Goal: Navigation & Orientation: Go to known website

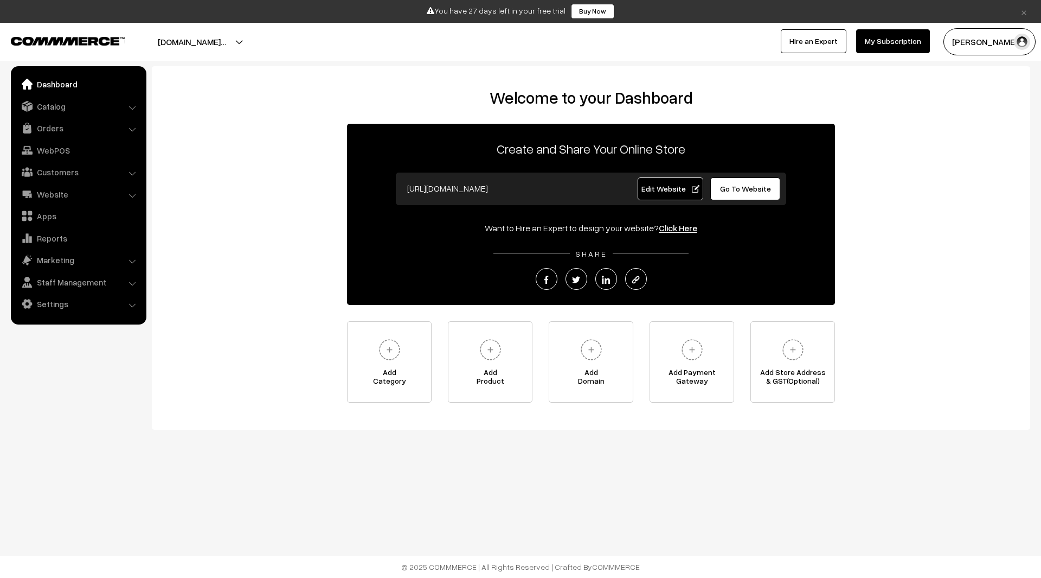
click at [664, 181] on link "Edit Website" at bounding box center [671, 188] width 66 height 23
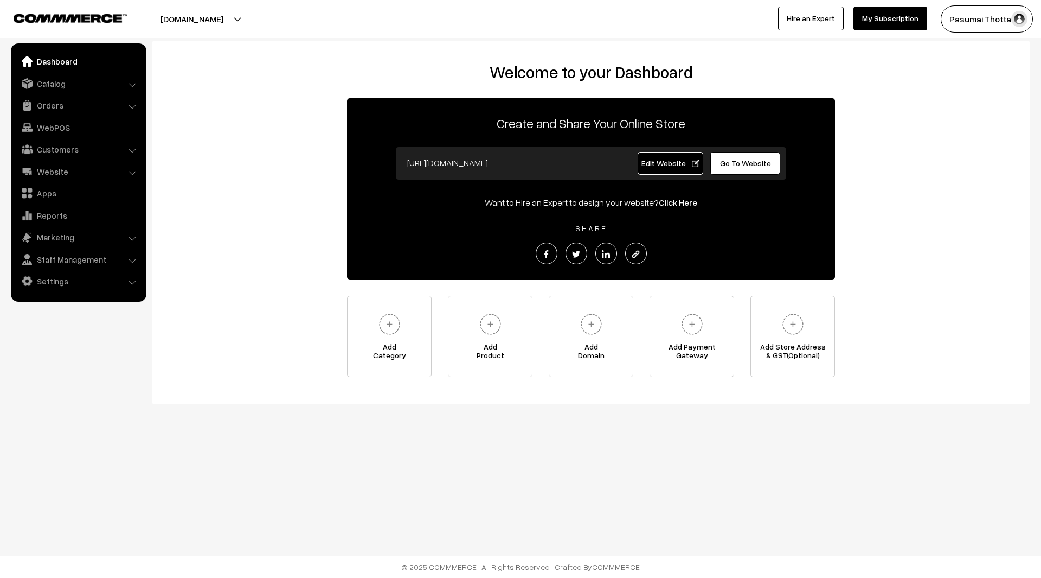
click at [687, 166] on span "Edit Website" at bounding box center [671, 162] width 58 height 9
click at [661, 170] on link "Edit Website" at bounding box center [671, 163] width 66 height 23
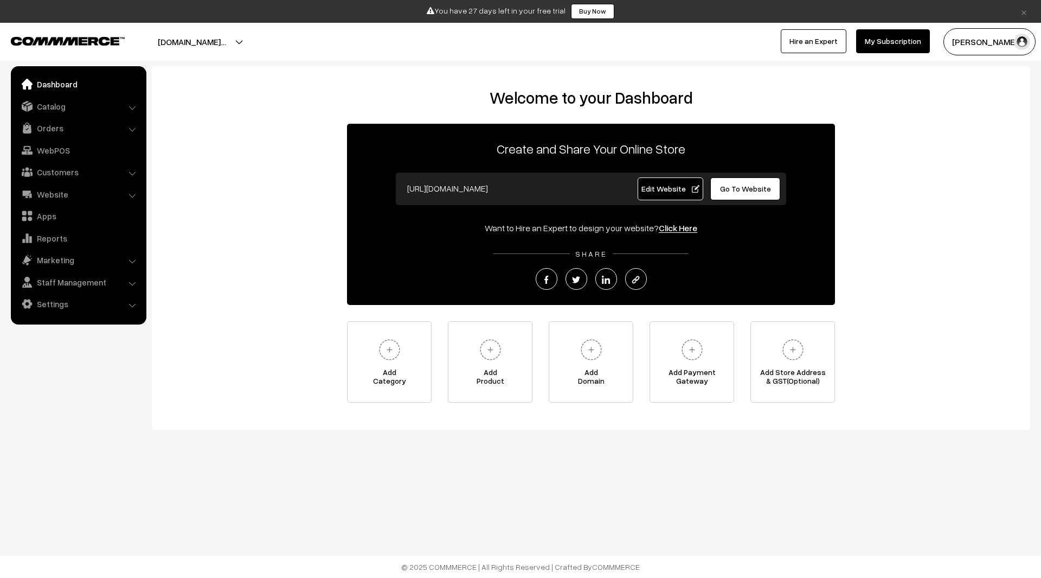
drag, startPoint x: 434, startPoint y: 188, endPoint x: 484, endPoint y: 189, distance: 49.4
click at [484, 189] on input "[URL][DOMAIN_NAME]" at bounding box center [509, 188] width 214 height 22
click at [671, 193] on span "Edit Website" at bounding box center [671, 188] width 58 height 9
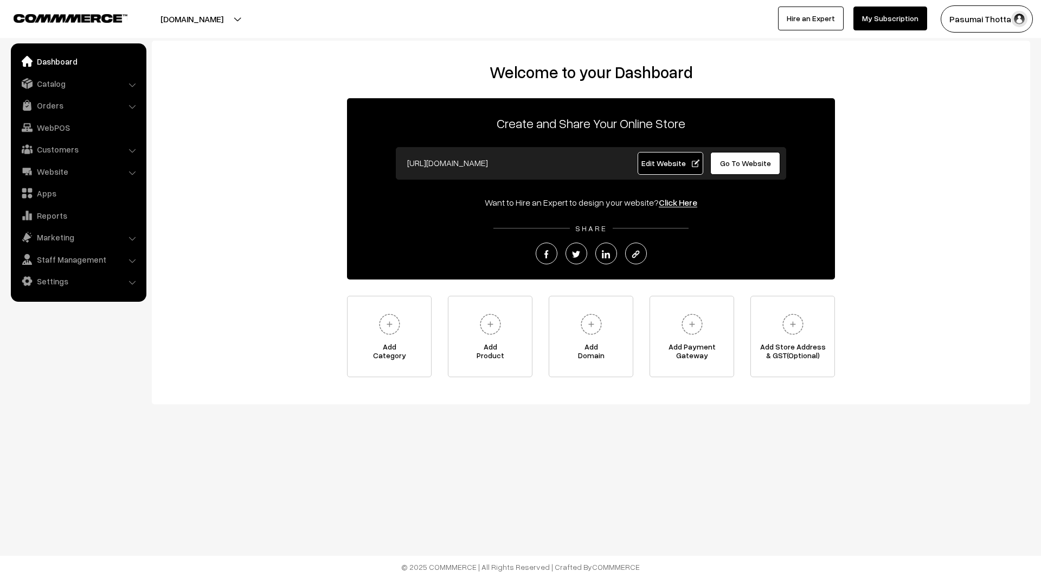
click at [697, 166] on span "Edit Website" at bounding box center [671, 162] width 58 height 9
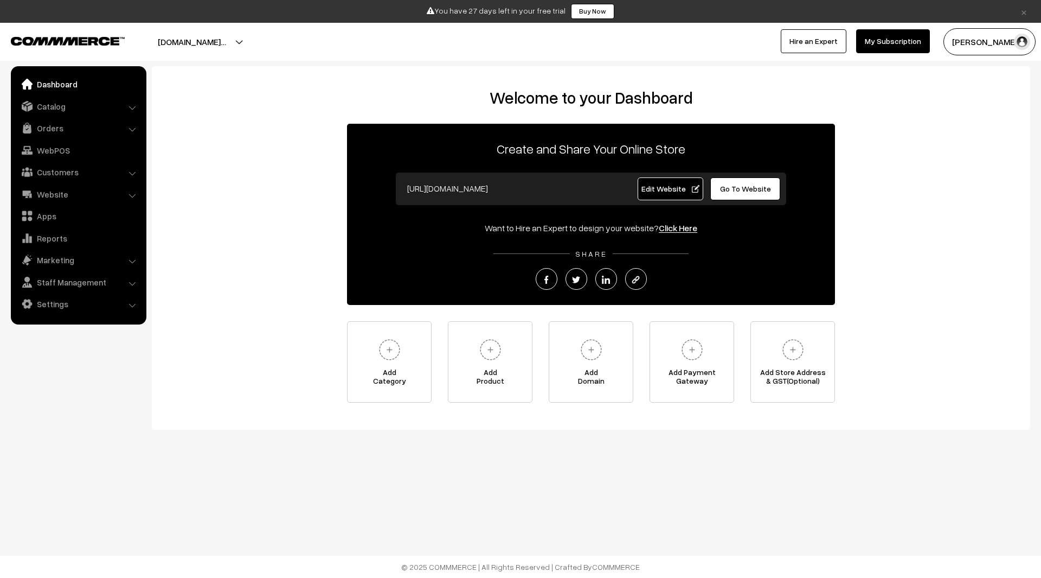
click at [683, 186] on span "Edit Website" at bounding box center [671, 188] width 58 height 9
